Goal: Book appointment/travel/reservation

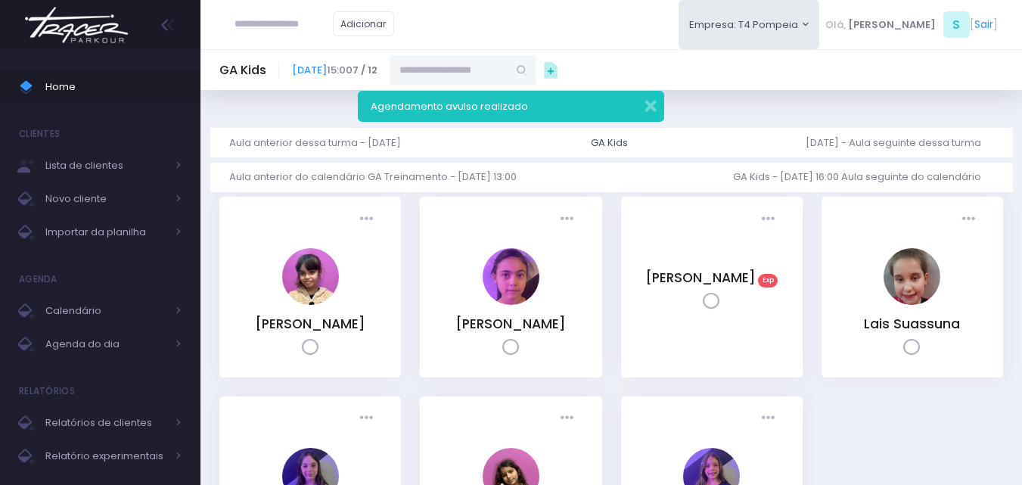
drag, startPoint x: 64, startPoint y: 32, endPoint x: 82, endPoint y: 27, distance: 18.7
click at [65, 33] on img at bounding box center [76, 24] width 115 height 53
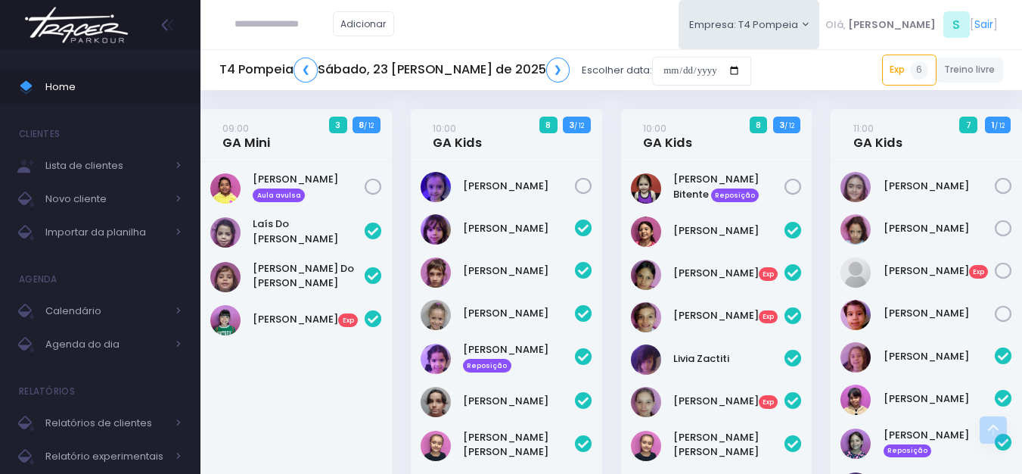
scroll to position [618, 0]
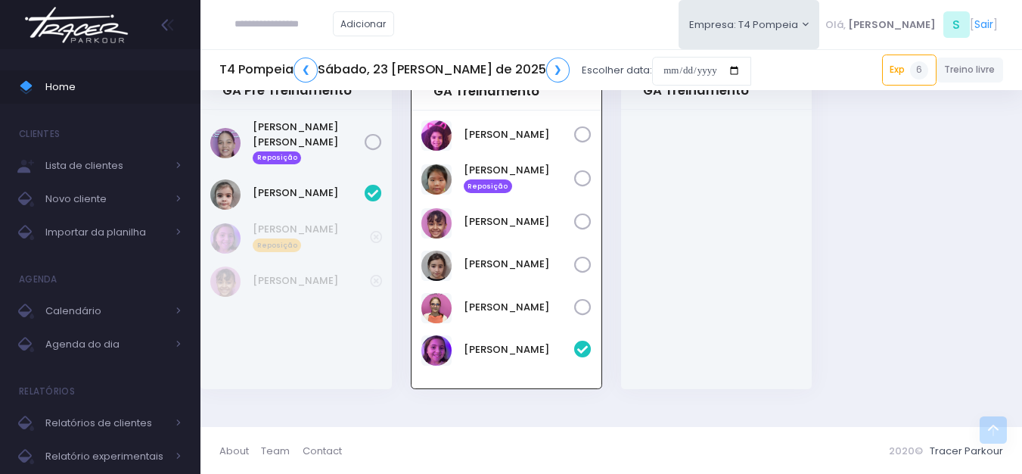
click at [79, 40] on img at bounding box center [76, 24] width 115 height 53
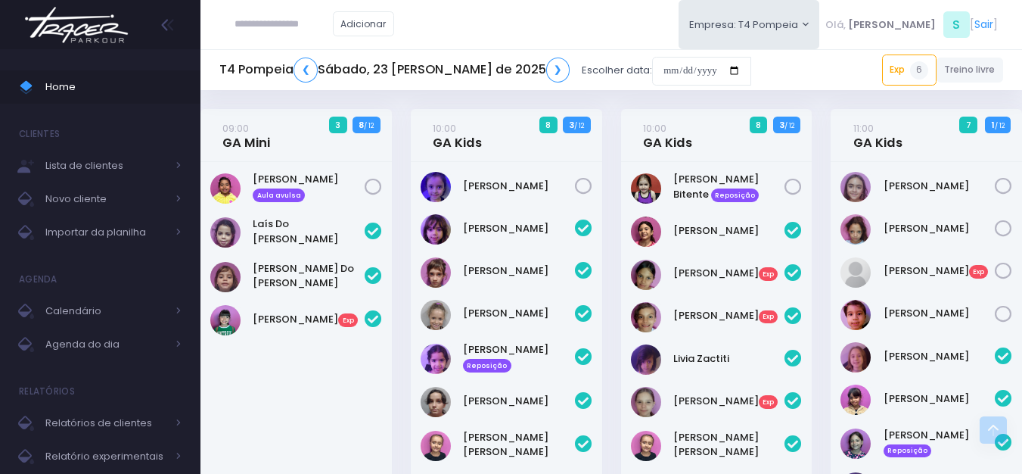
click at [98, 20] on img at bounding box center [76, 24] width 115 height 53
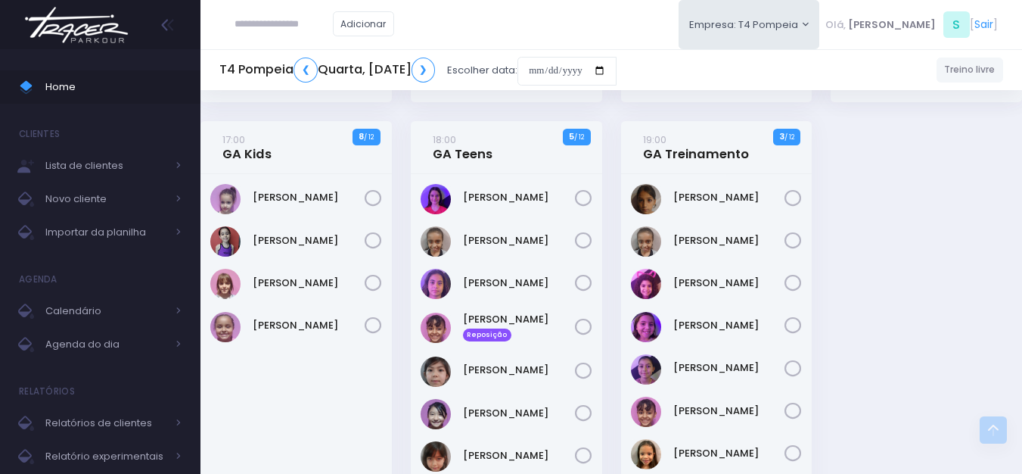
scroll to position [378, 0]
click at [616, 67] on input "date" at bounding box center [566, 71] width 99 height 29
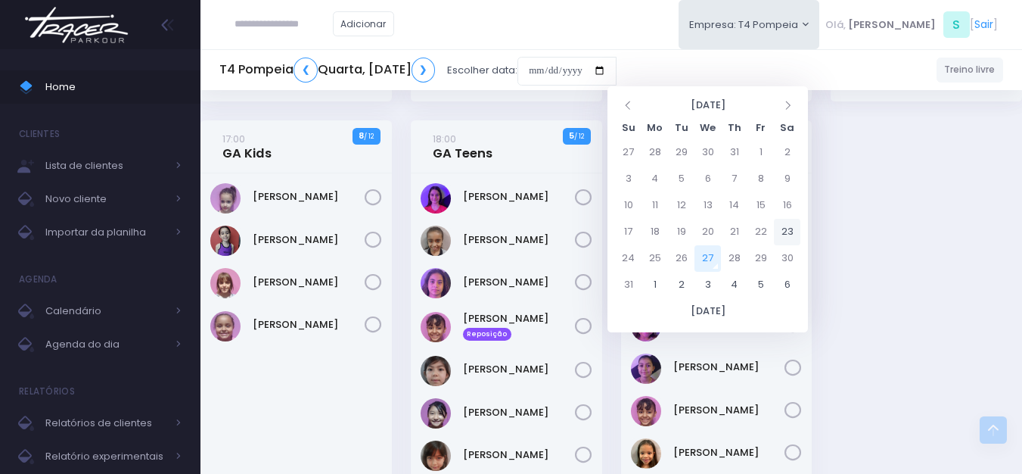
click at [780, 233] on td "23" at bounding box center [787, 232] width 26 height 26
type input "**********"
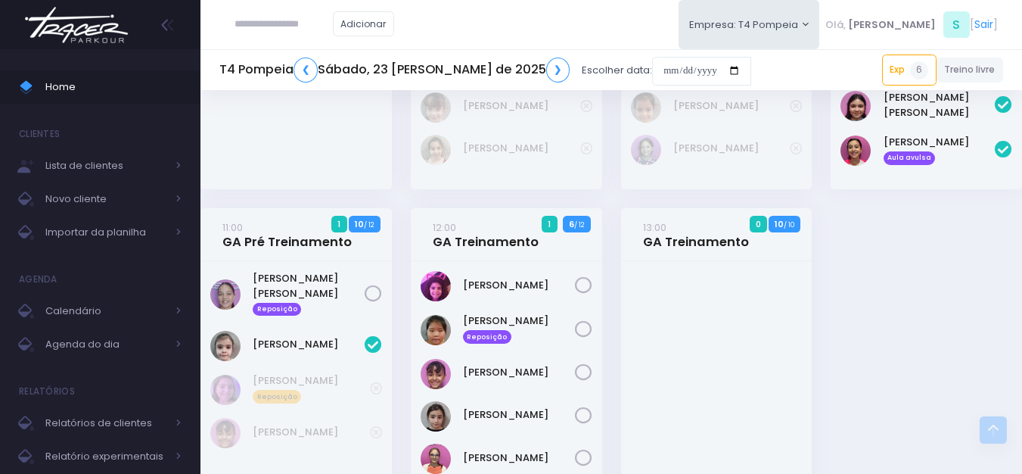
scroll to position [465, 0]
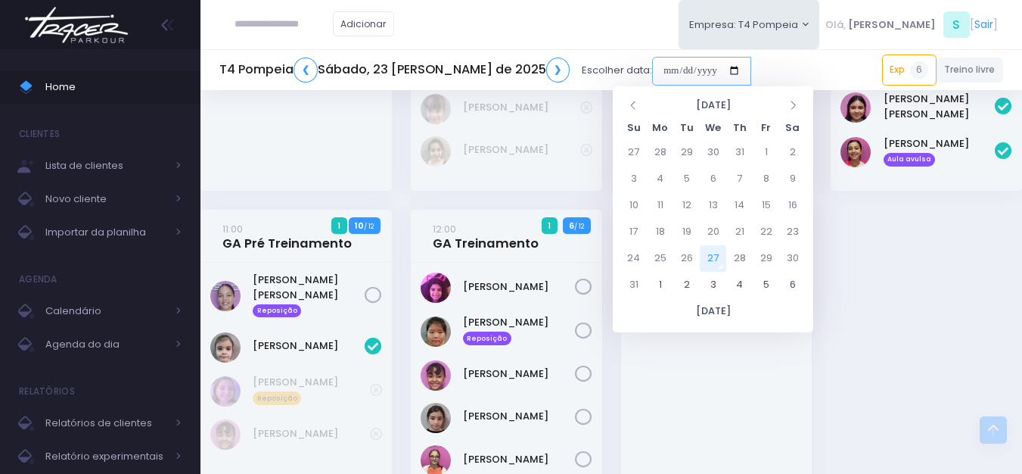
click at [652, 74] on input "date" at bounding box center [701, 71] width 99 height 29
click at [615, 46] on div "Adicionar Empresa: T4 Pompeia [GEOGRAPHIC_DATA][MEDICAL_DATA][PERSON_NAME], S" at bounding box center [610, 24] width 821 height 49
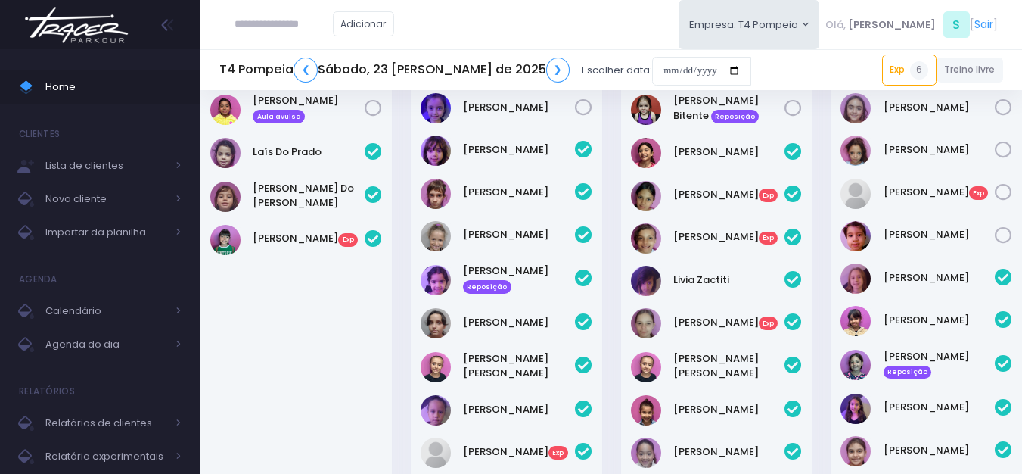
scroll to position [0, 0]
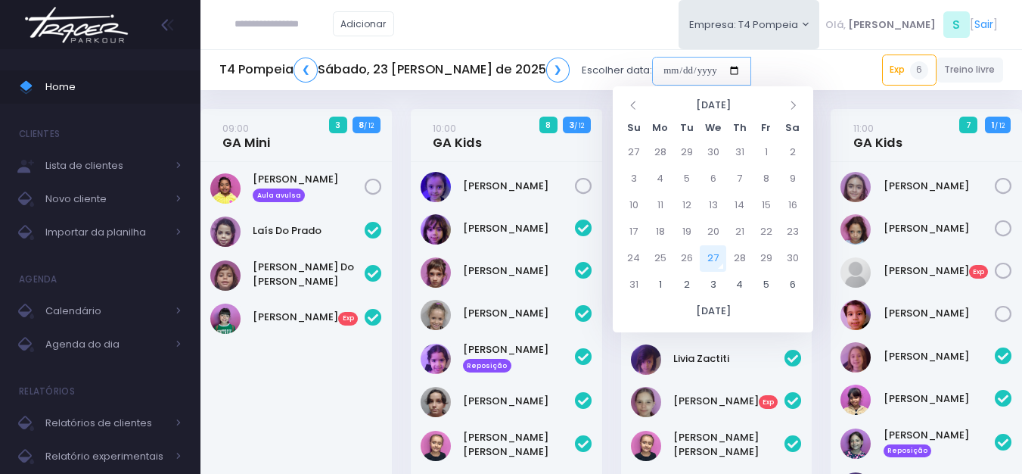
click at [679, 69] on input "date" at bounding box center [701, 71] width 99 height 29
click at [687, 262] on td "26" at bounding box center [686, 258] width 26 height 26
type input "**********"
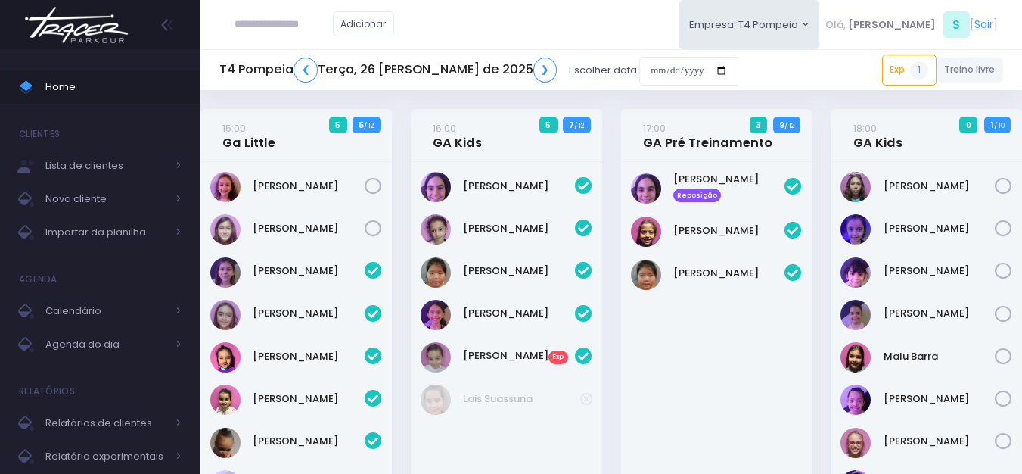
click at [652, 86] on div "T4 Pompeia ❮ Terça, 26 de Agosto de 2025 ❯ Escolher data:" at bounding box center [478, 70] width 519 height 35
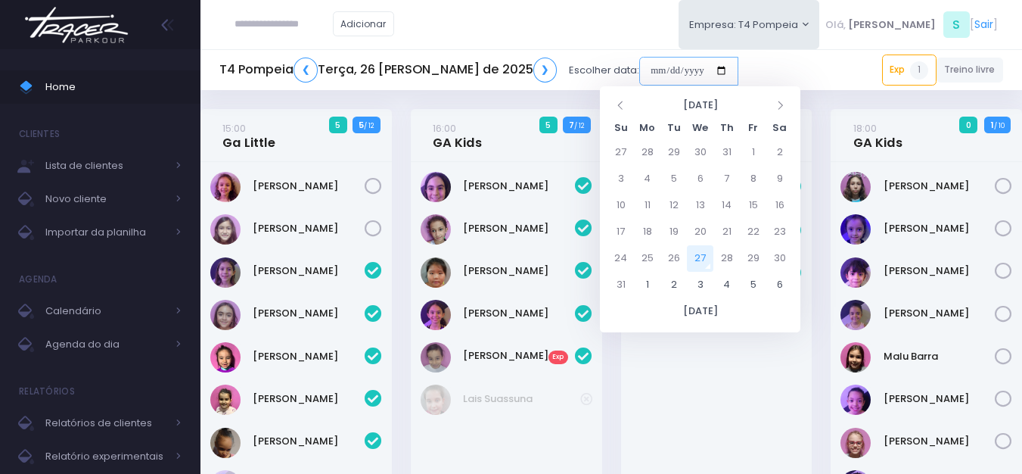
click at [649, 64] on input "date" at bounding box center [688, 71] width 99 height 29
click at [651, 256] on td "25" at bounding box center [647, 258] width 26 height 26
type input "**********"
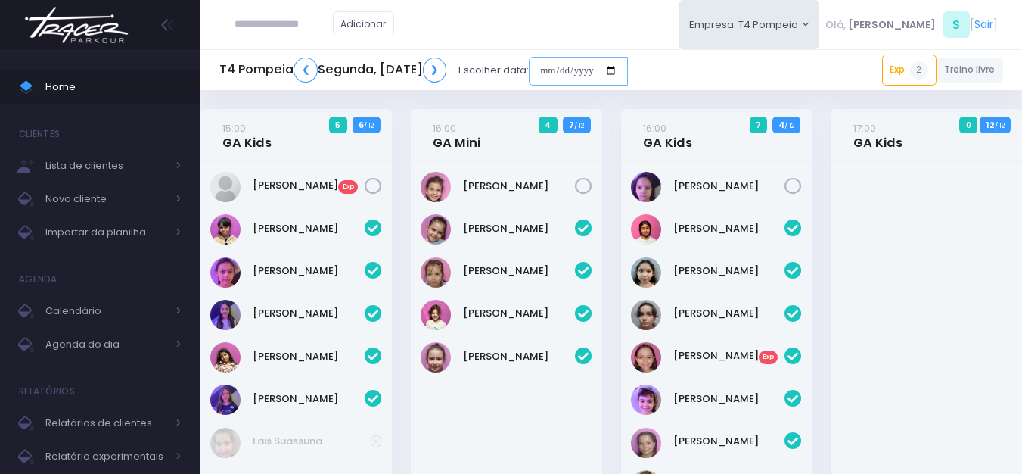
click at [628, 67] on input "date" at bounding box center [578, 71] width 99 height 29
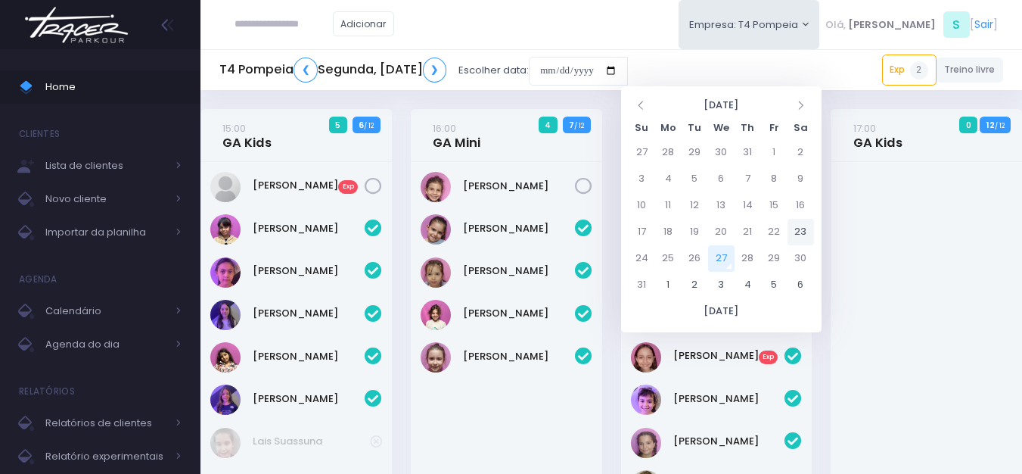
click at [803, 234] on td "23" at bounding box center [800, 232] width 26 height 26
type input "**********"
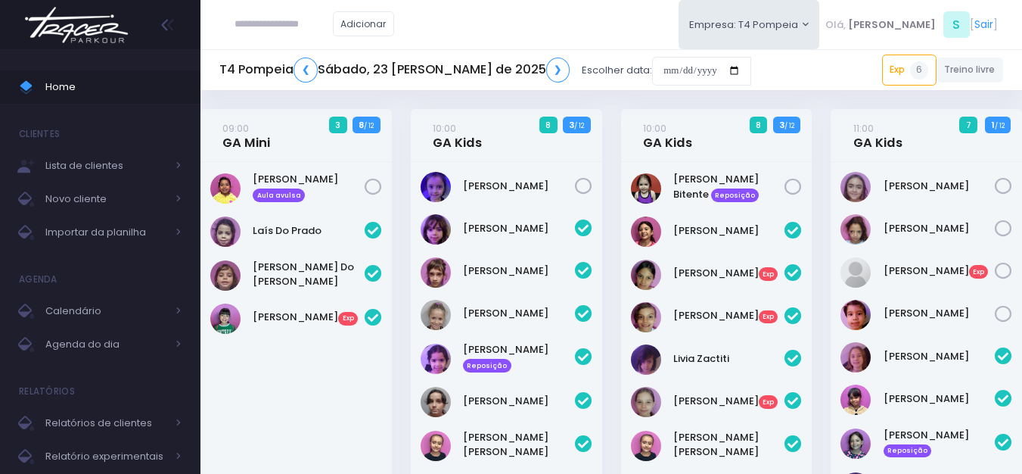
click at [126, 19] on img at bounding box center [76, 24] width 115 height 53
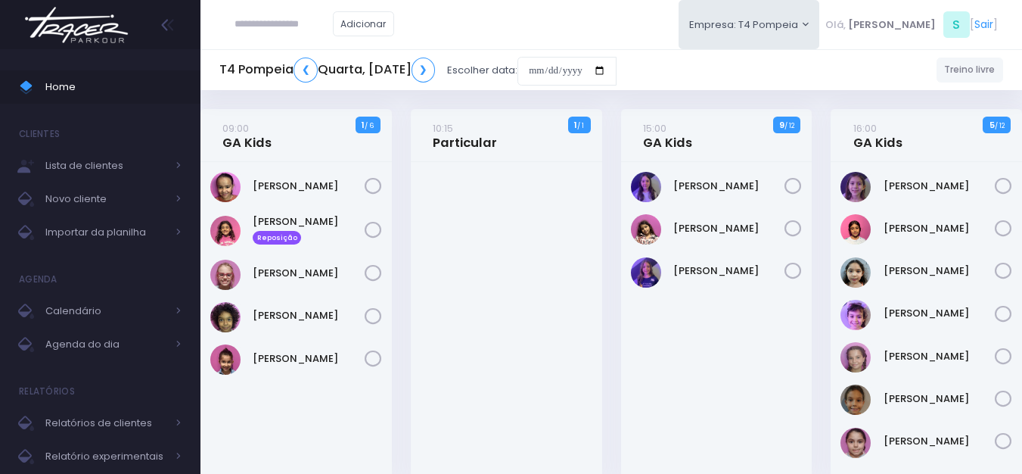
click at [120, 40] on img at bounding box center [76, 24] width 115 height 53
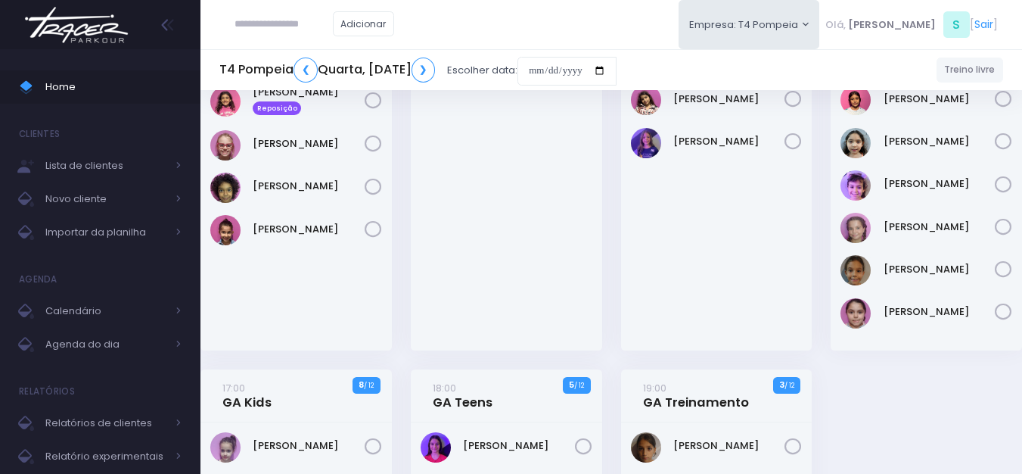
scroll to position [151, 0]
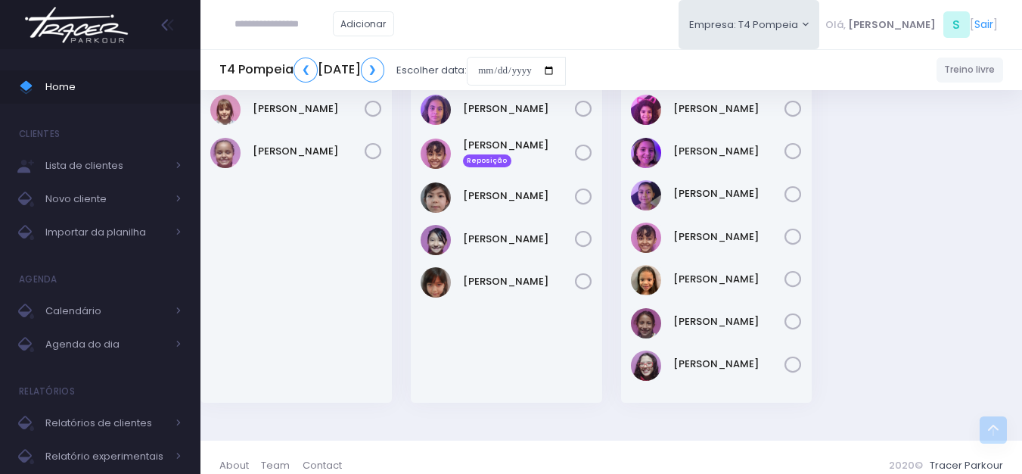
scroll to position [569, 0]
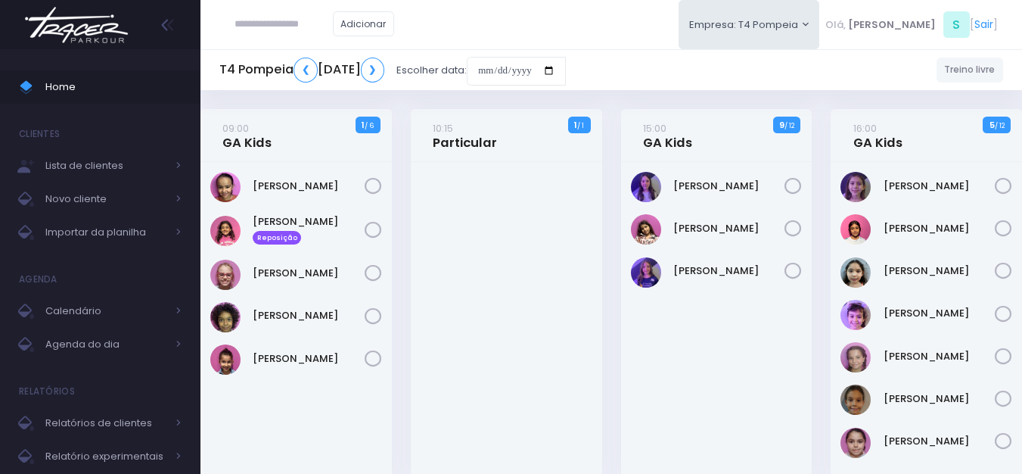
click at [120, 21] on img at bounding box center [76, 24] width 115 height 53
